Goal: Find specific page/section: Find specific page/section

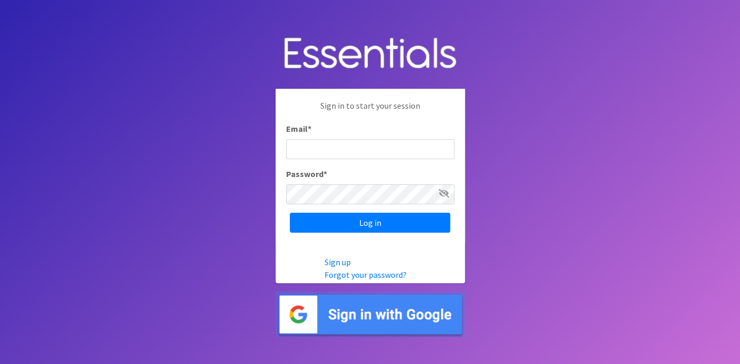
type input "deb@villagediaperbank.org"
click at [423, 211] on div "Sign in to start your session Email * deb@villagediaperbank.org Password * Log …" at bounding box center [370, 166] width 189 height 155
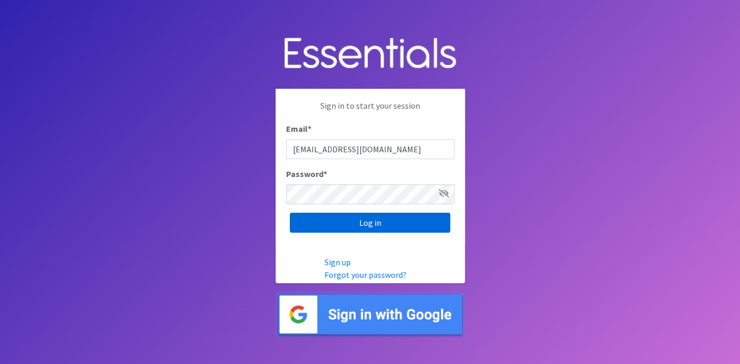
click at [423, 217] on input "Log in" at bounding box center [370, 223] width 160 height 20
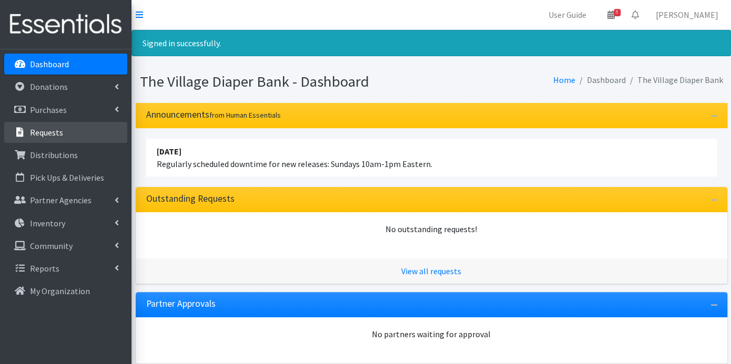
click at [58, 127] on p "Requests" at bounding box center [46, 132] width 33 height 11
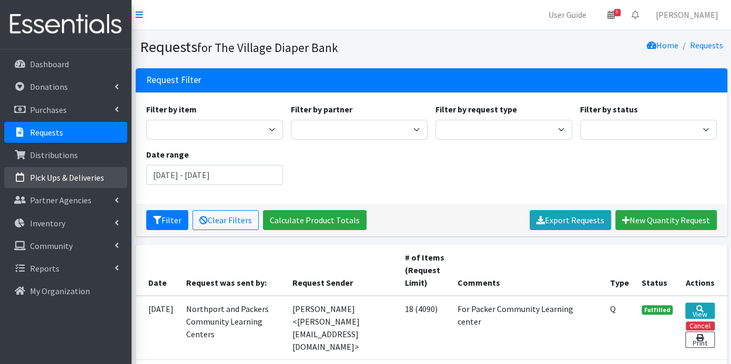
click at [81, 180] on p "Pick Ups & Deliveries" at bounding box center [67, 177] width 74 height 11
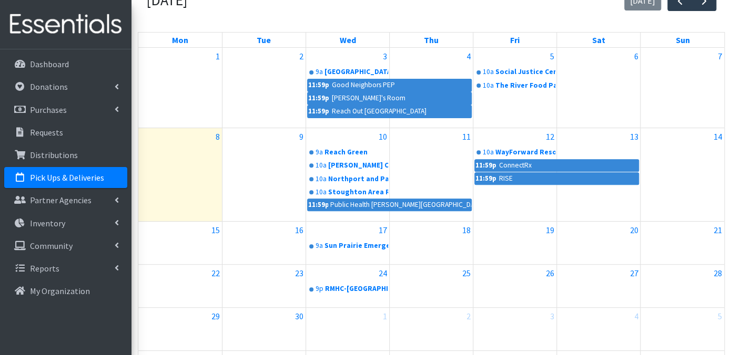
scroll to position [117, 0]
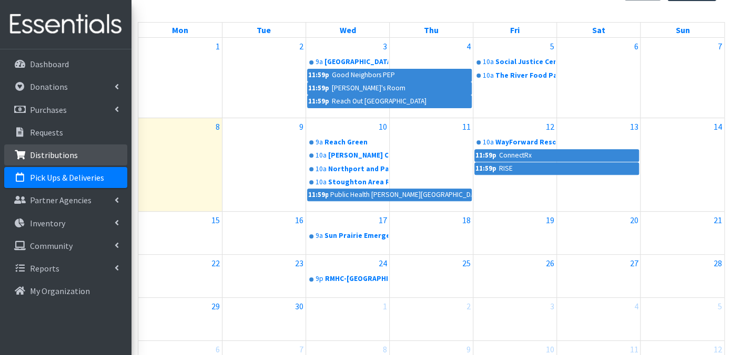
click at [70, 157] on p "Distributions" at bounding box center [54, 155] width 48 height 11
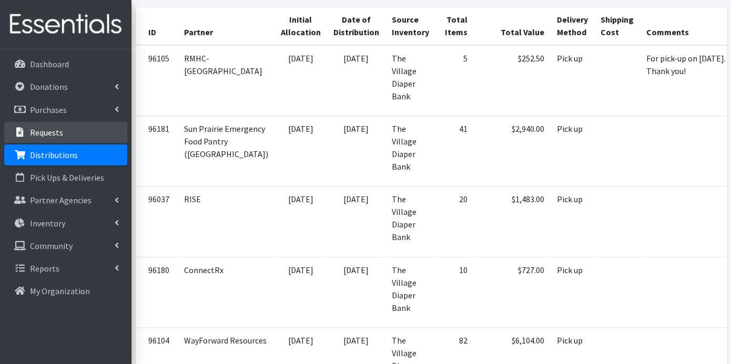
scroll to position [233, 0]
